Goal: Task Accomplishment & Management: Use online tool/utility

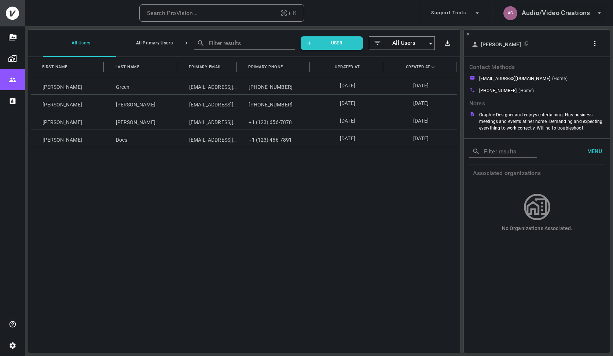
click at [561, 11] on h6 "Audio/Video Creations" at bounding box center [556, 13] width 68 height 11
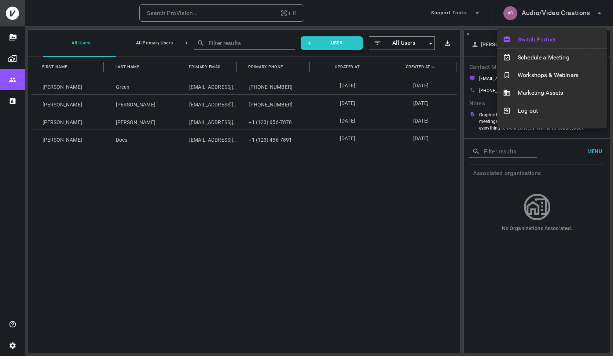
click at [533, 38] on span "Switch Partner" at bounding box center [560, 39] width 84 height 9
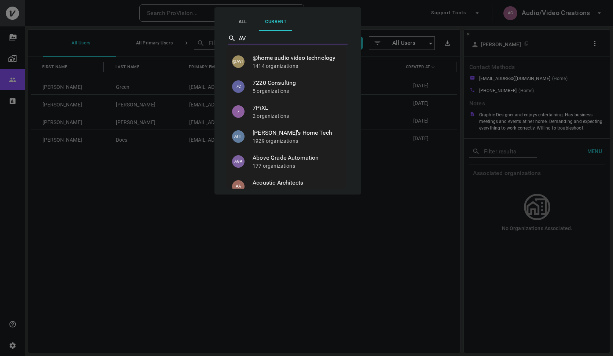
type input "AVS"
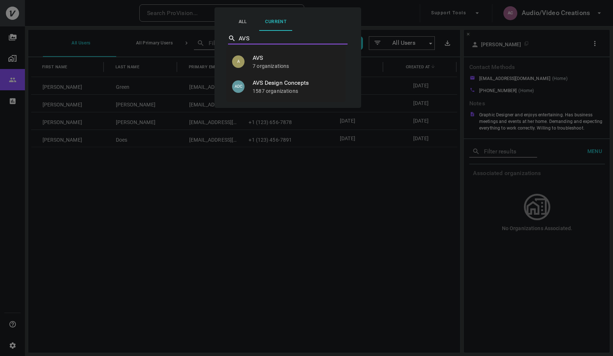
click at [251, 55] on div "A" at bounding box center [242, 61] width 21 height 12
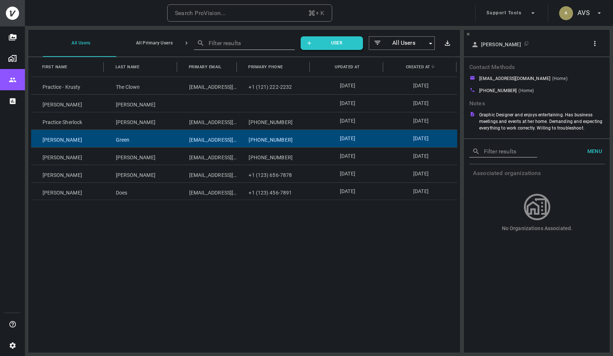
click at [70, 140] on div "[PERSON_NAME]" at bounding box center [67, 138] width 73 height 17
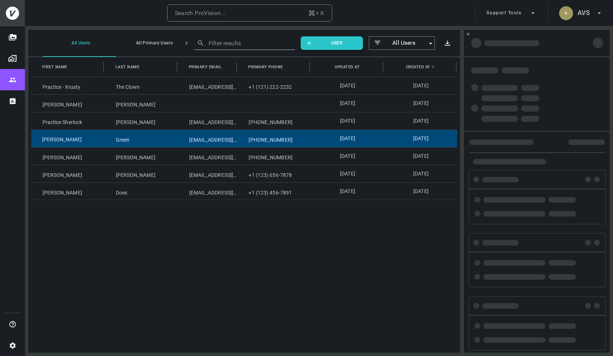
click at [70, 140] on div "[PERSON_NAME]" at bounding box center [67, 138] width 73 height 17
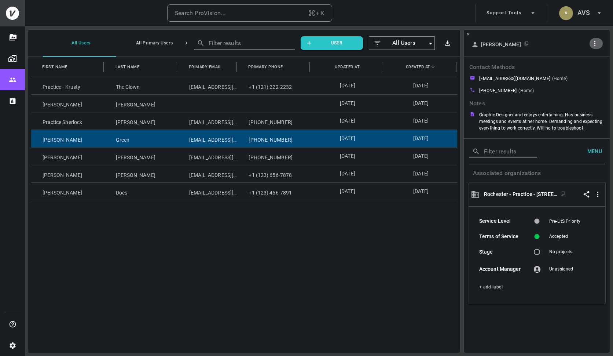
click at [595, 38] on button "button" at bounding box center [596, 43] width 14 height 11
click at [574, 68] on p "Copy Client ID" at bounding box center [582, 71] width 37 height 9
